Goal: Task Accomplishment & Management: Use online tool/utility

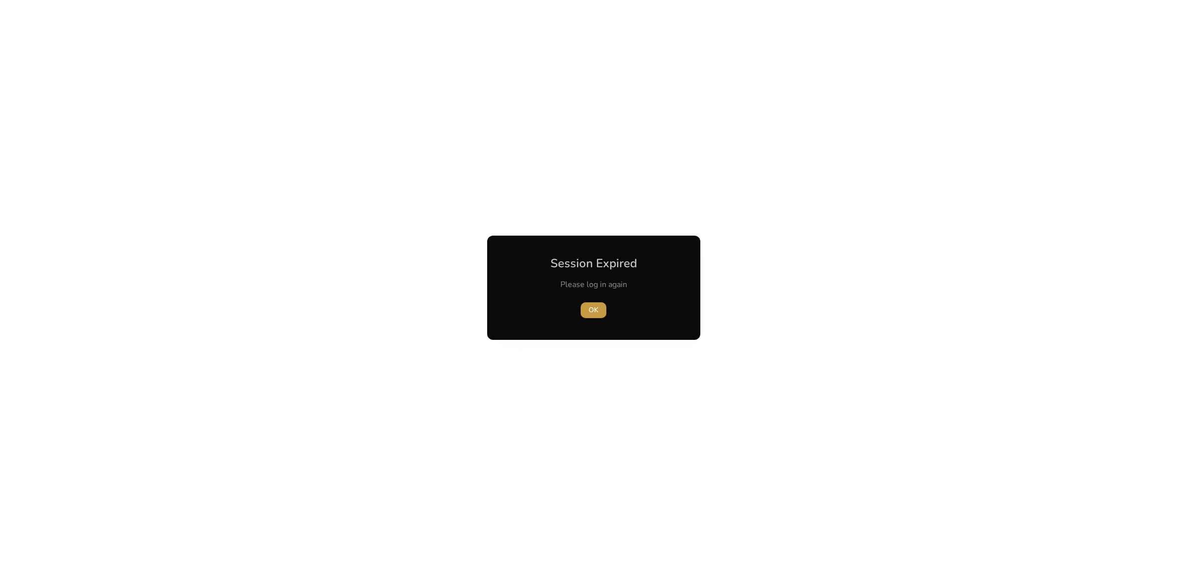
click at [593, 303] on span "button" at bounding box center [593, 311] width 26 height 24
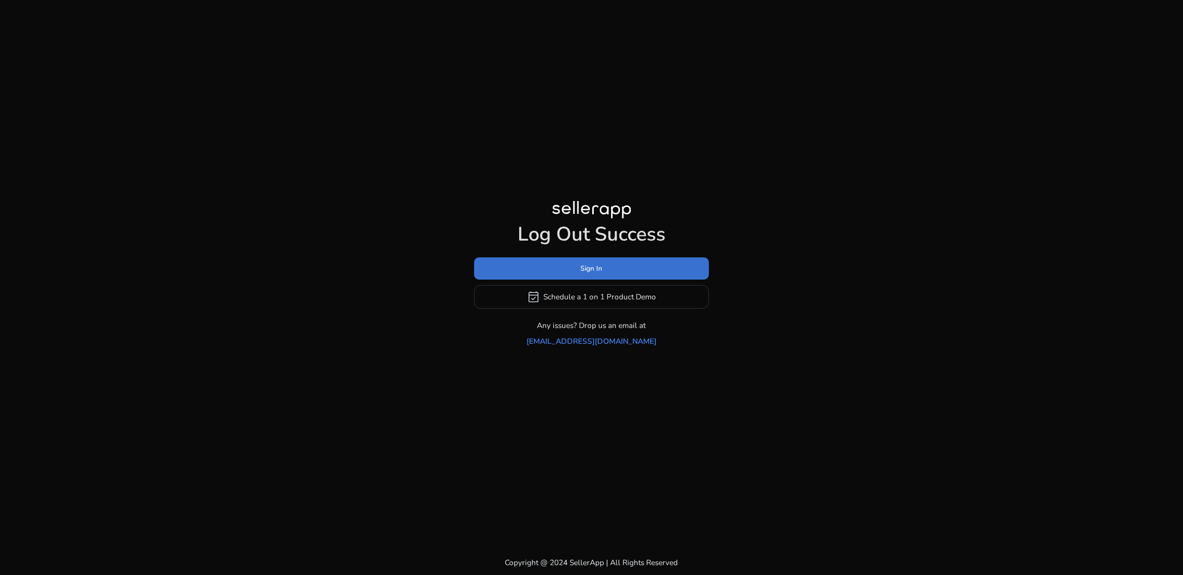
click at [601, 269] on span at bounding box center [591, 269] width 235 height 24
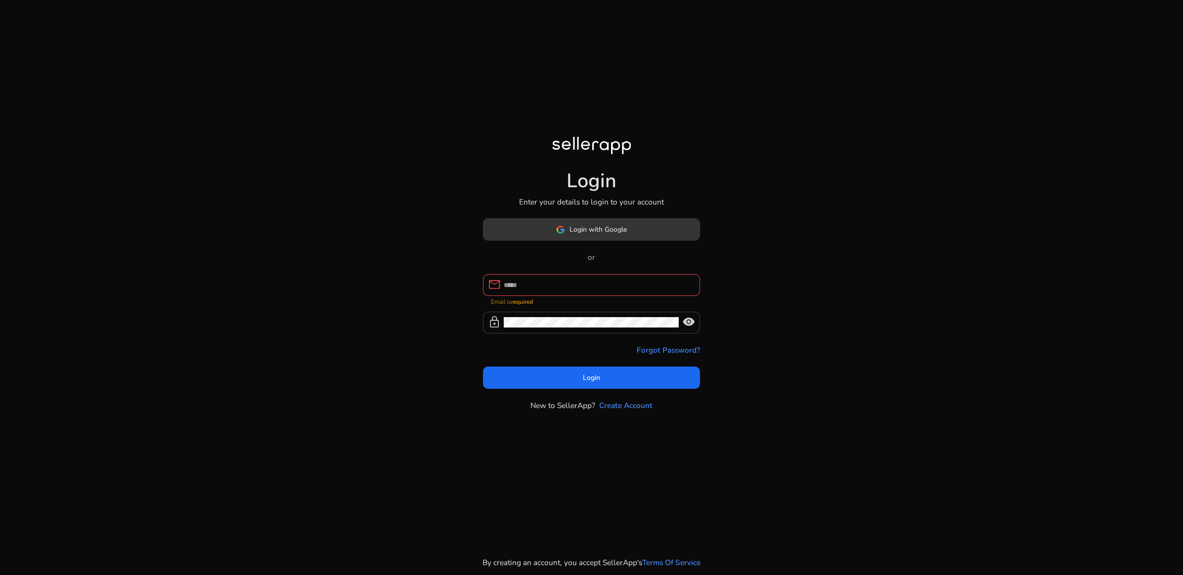
click at [586, 232] on span "Login with Google" at bounding box center [598, 229] width 57 height 10
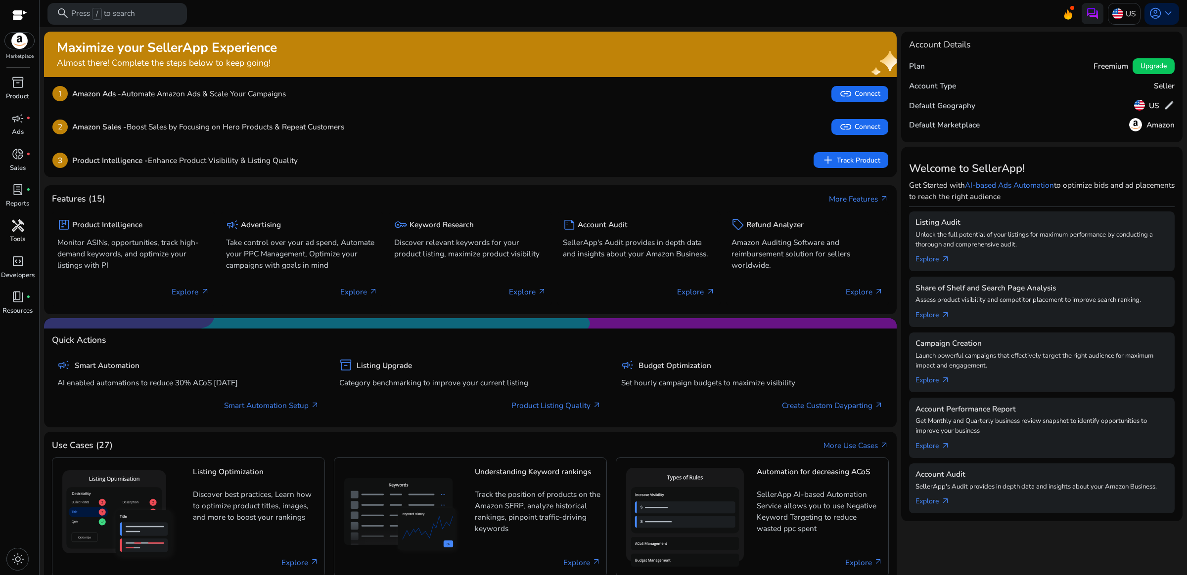
click at [15, 228] on span "handyman" at bounding box center [17, 226] width 13 height 13
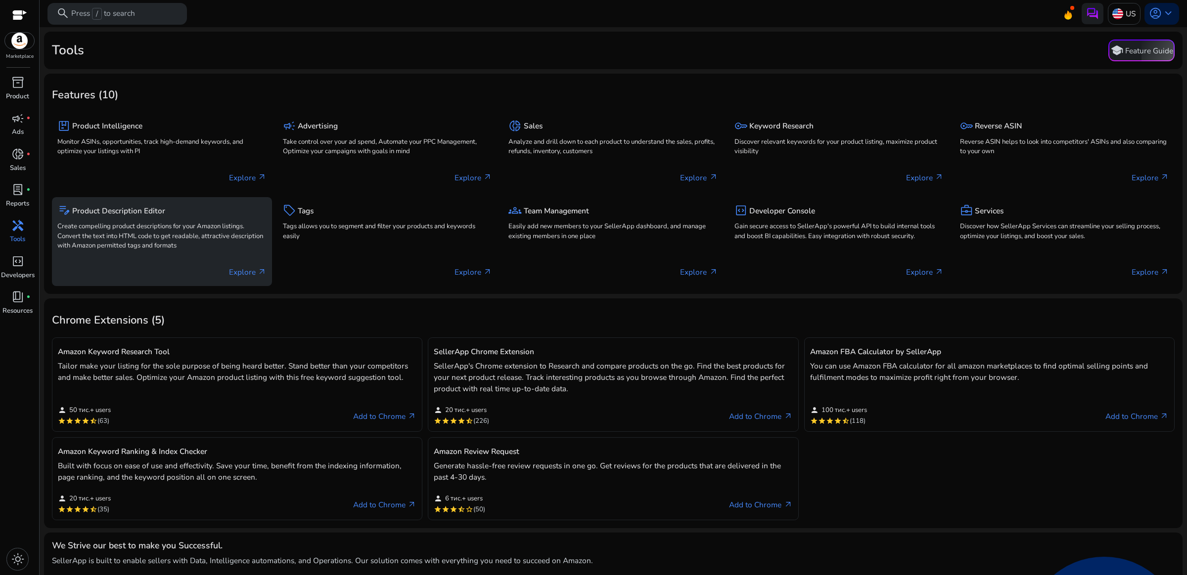
click at [208, 245] on p "Create compelling product descriptions for your Amazon listings. Convert the te…" at bounding box center [161, 236] width 209 height 29
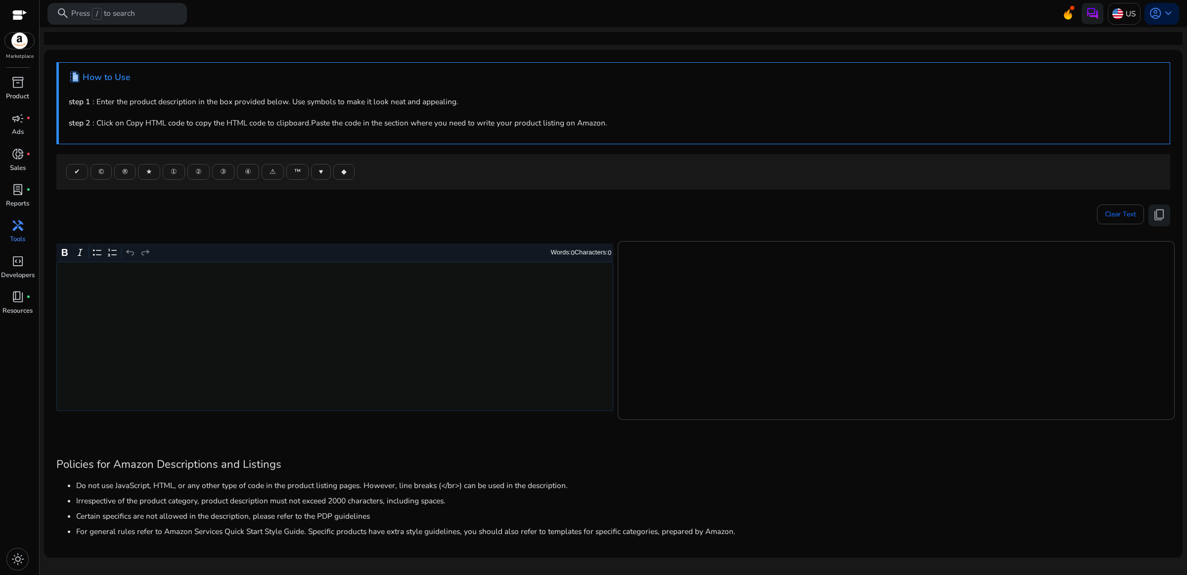
click at [396, 309] on div "Rich Text Editor. Editing area: main. Press Alt+0 for help." at bounding box center [334, 336] width 557 height 149
type textarea "**********"
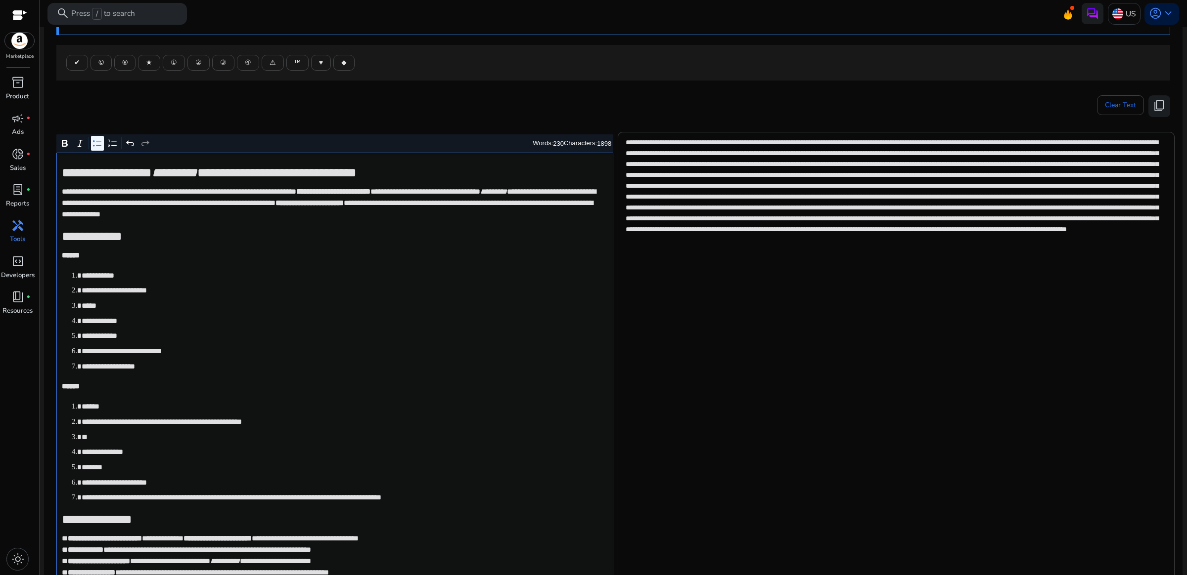
scroll to position [102, 0]
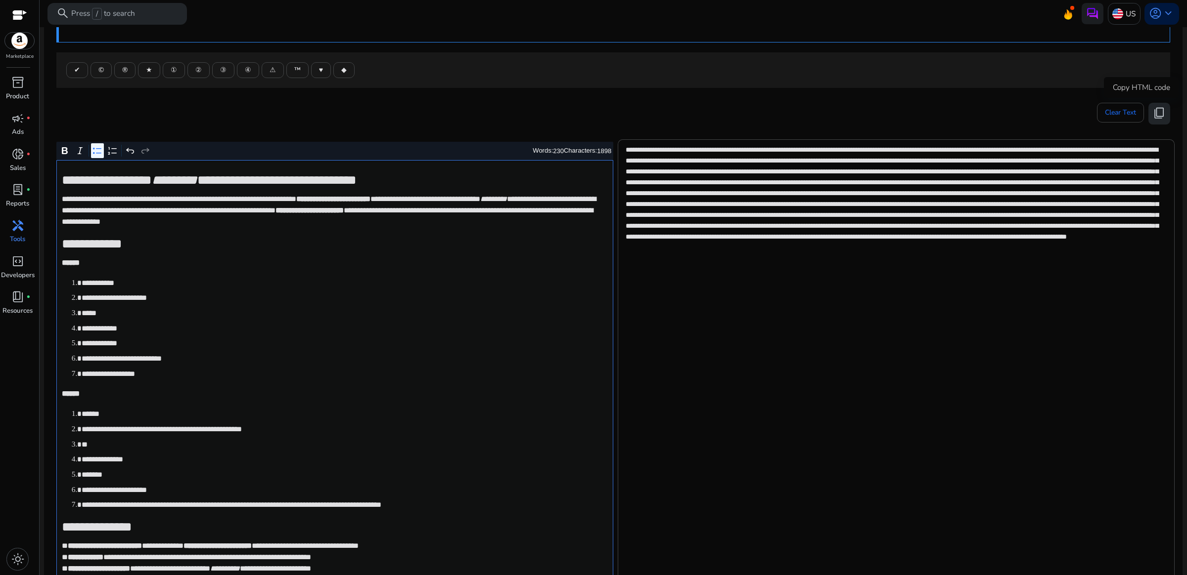
click at [1152, 117] on span "content_copy" at bounding box center [1158, 113] width 13 height 13
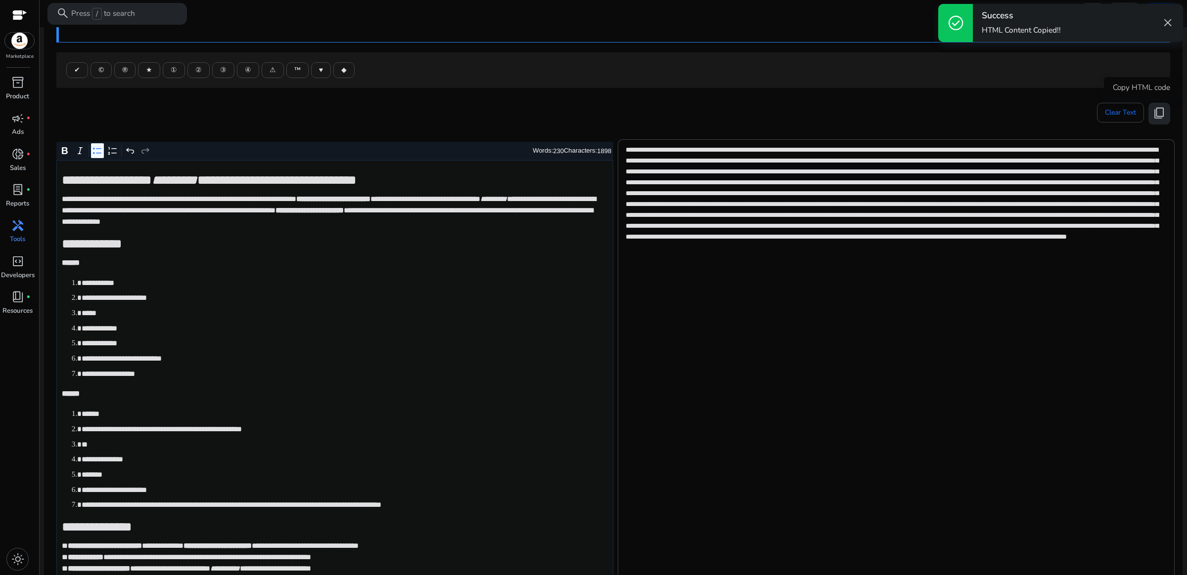
click at [1159, 116] on span "content_copy" at bounding box center [1158, 113] width 13 height 13
